Goal: Check status

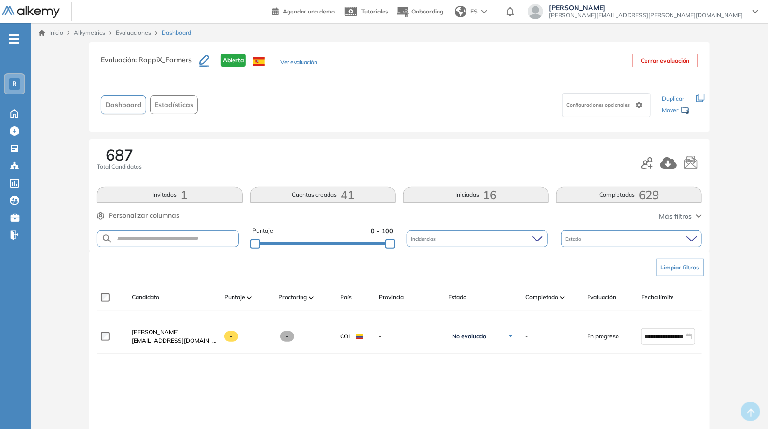
click at [661, 267] on button "Limpiar filtros" at bounding box center [679, 267] width 47 height 17
click at [664, 268] on button "Limpiar filtros" at bounding box center [679, 267] width 47 height 17
click at [664, 265] on button "Limpiar filtros" at bounding box center [679, 267] width 47 height 17
click at [685, 269] on button "Limpiar filtros" at bounding box center [679, 267] width 47 height 17
click at [684, 269] on button "Limpiar filtros" at bounding box center [679, 267] width 47 height 17
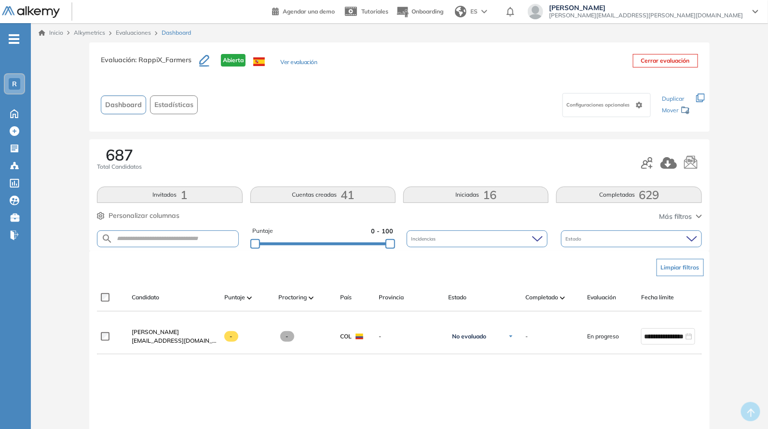
click at [684, 269] on button "Limpiar filtros" at bounding box center [679, 267] width 47 height 17
drag, startPoint x: 386, startPoint y: 242, endPoint x: 410, endPoint y: 258, distance: 29.4
click at [673, 268] on button "Limpiar filtros" at bounding box center [679, 267] width 47 height 17
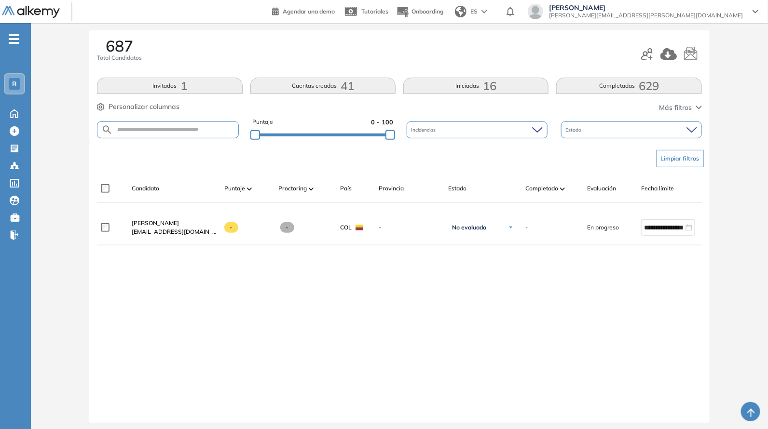
scroll to position [121, 0]
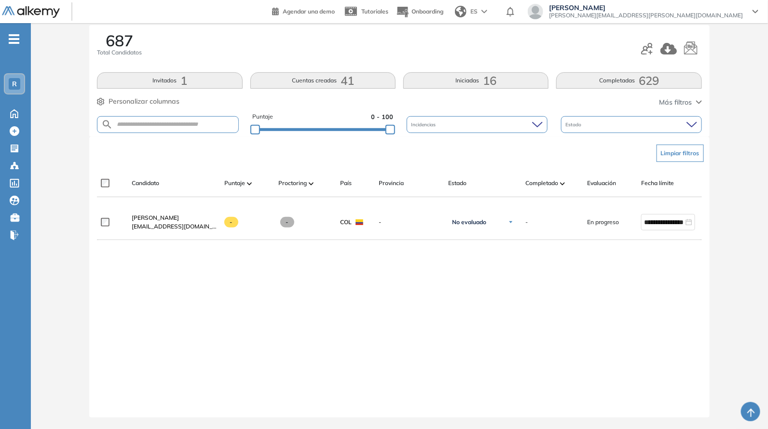
click at [539, 182] on div "Candidato Puntaje Proctoring País Provincia Estado Completado Evaluación Fecha …" at bounding box center [421, 186] width 648 height 19
click at [538, 180] on div "Completado" at bounding box center [552, 183] width 54 height 12
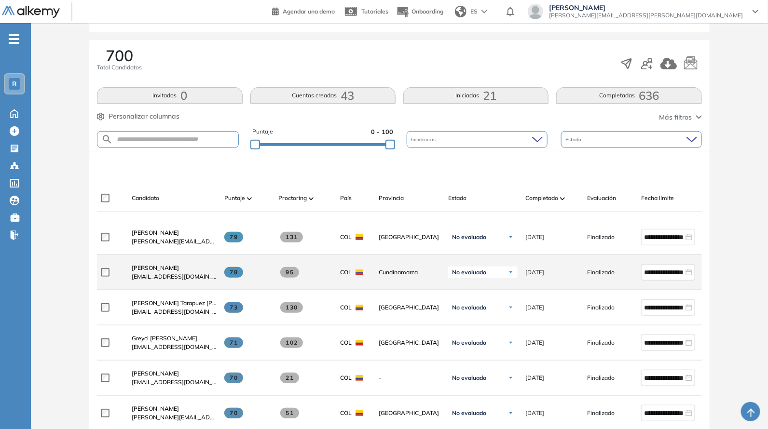
scroll to position [140, 0]
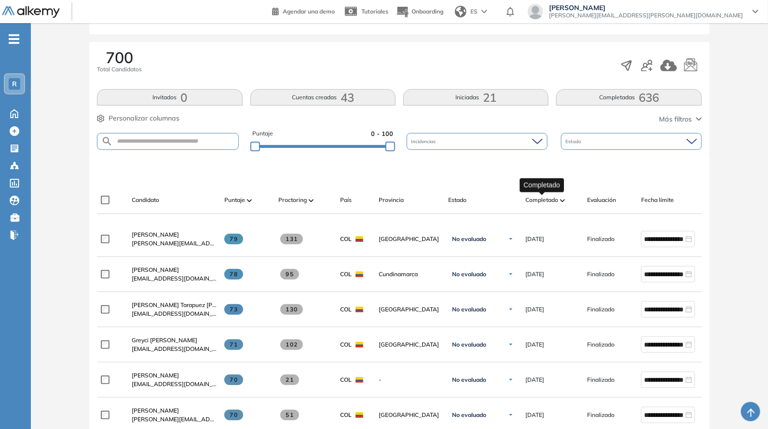
click at [540, 197] on span "Completado" at bounding box center [541, 200] width 33 height 9
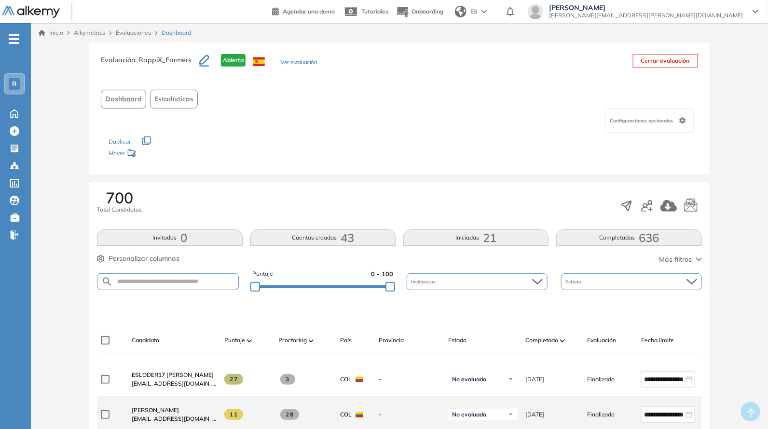
scroll to position [281, 0]
